Goal: Task Accomplishment & Management: Manage account settings

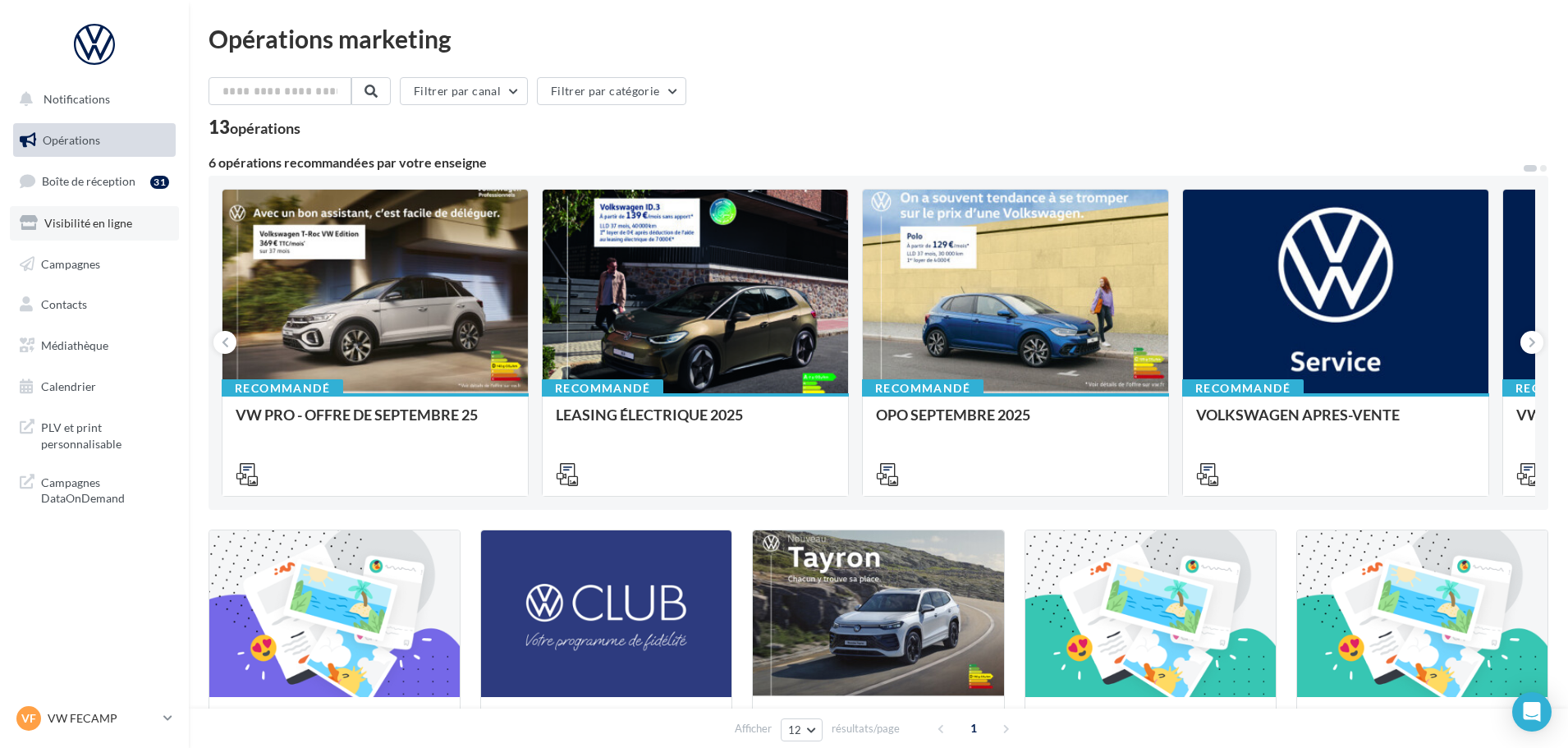
click at [81, 227] on span "Visibilité en ligne" at bounding box center [88, 223] width 88 height 14
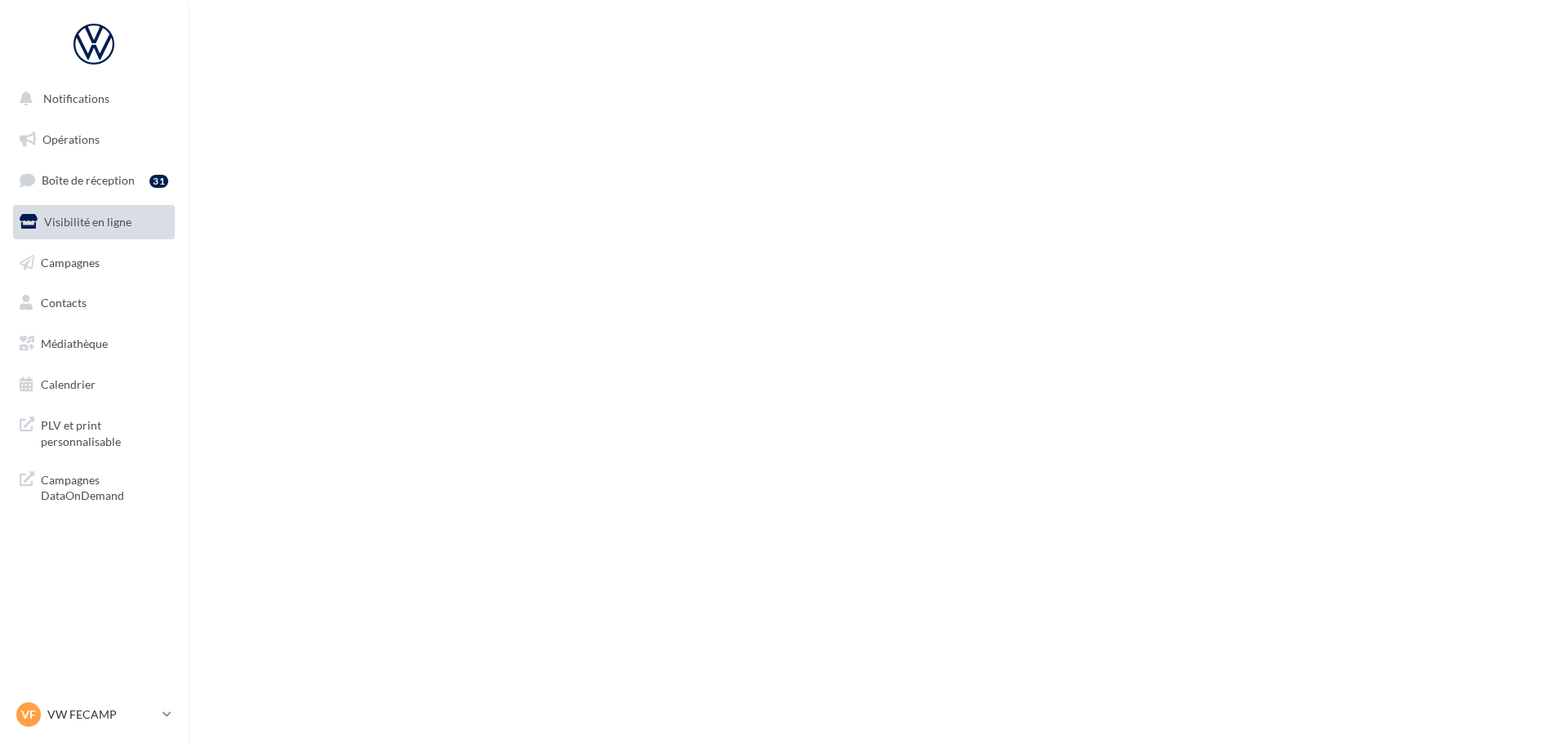
click at [107, 184] on span "Boîte de réception" at bounding box center [89, 181] width 93 height 14
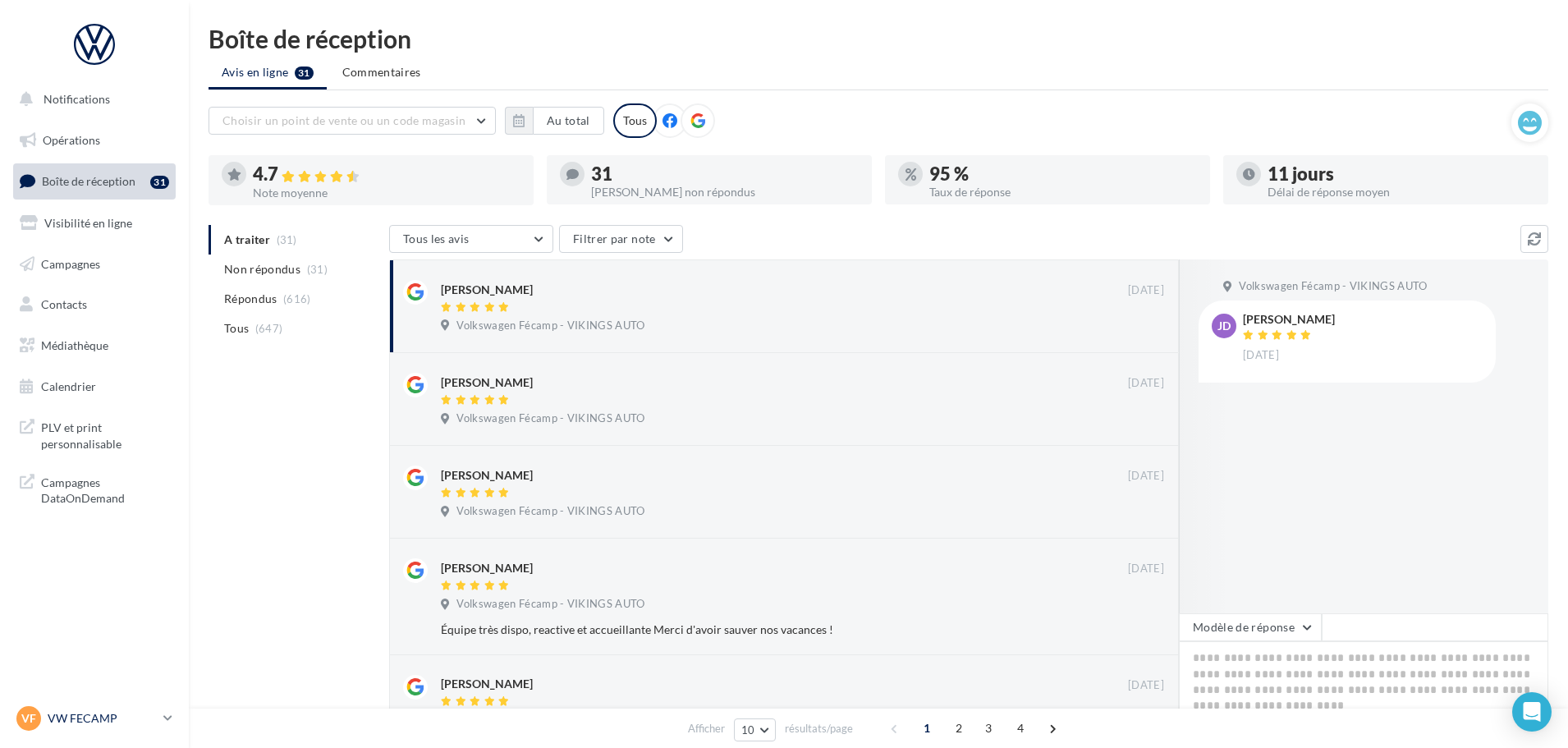
click at [94, 710] on p "VW FECAMP" at bounding box center [102, 718] width 109 height 16
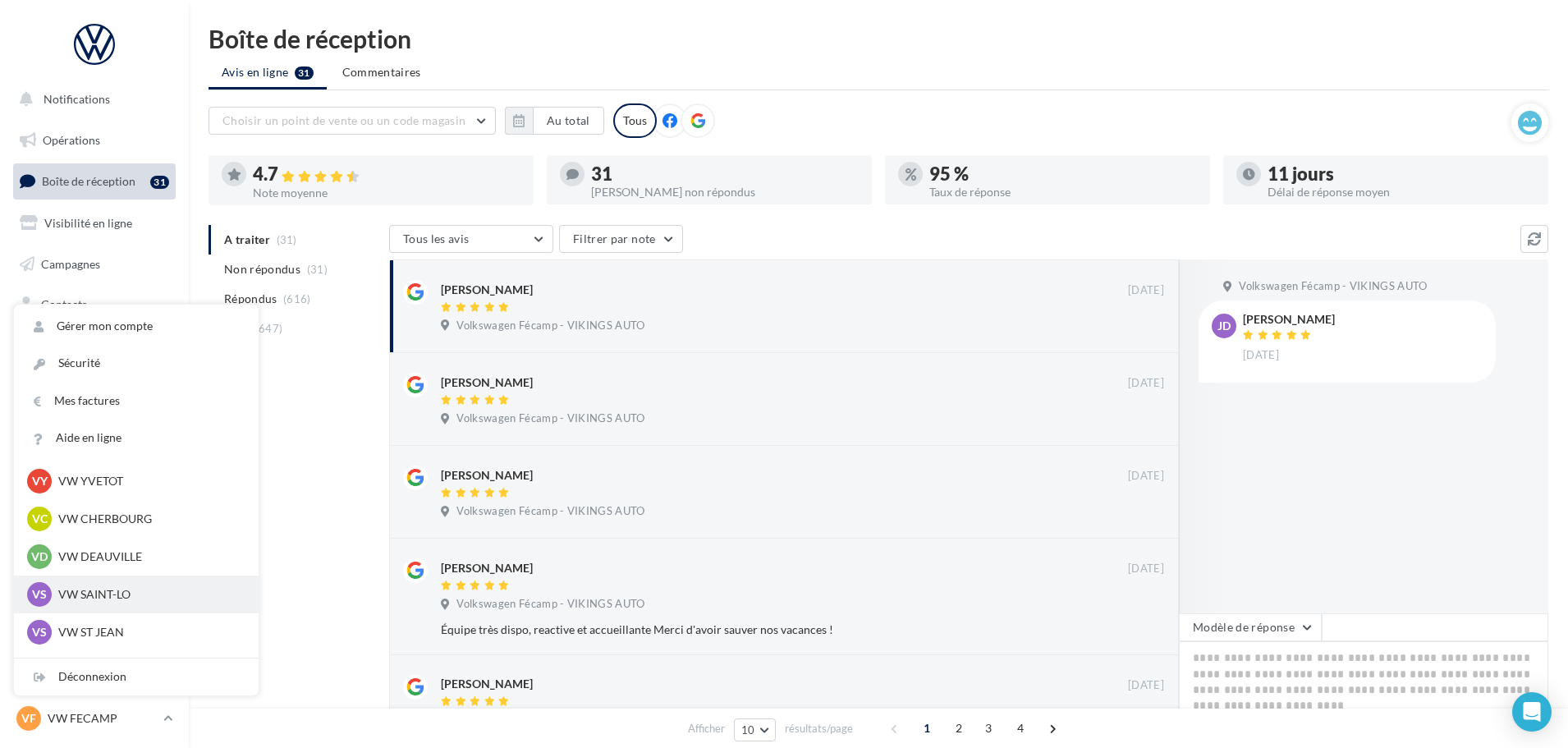
scroll to position [165, 0]
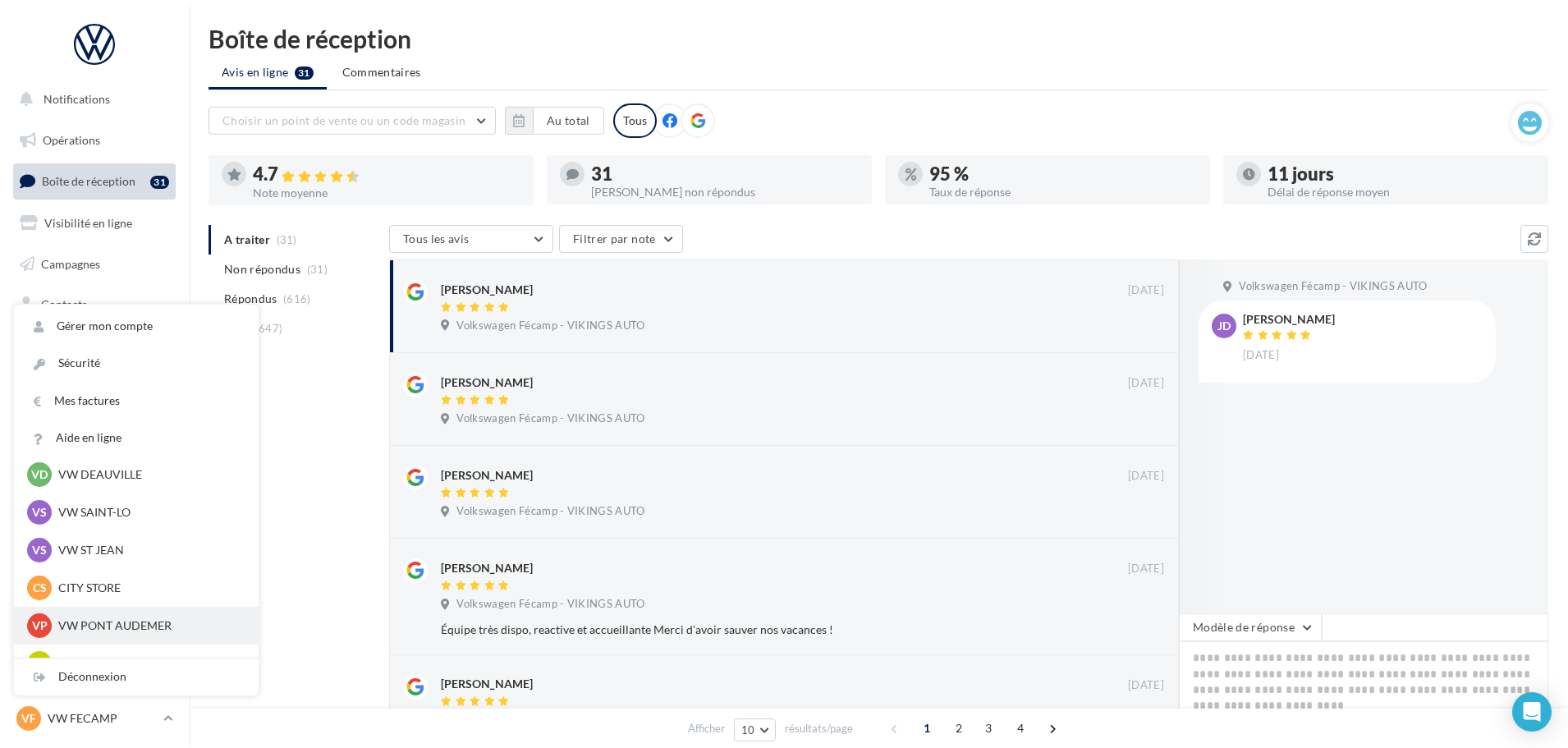
click at [128, 618] on p "VW PONT AUDEMER" at bounding box center [148, 626] width 181 height 16
